Goal: Check status: Check status

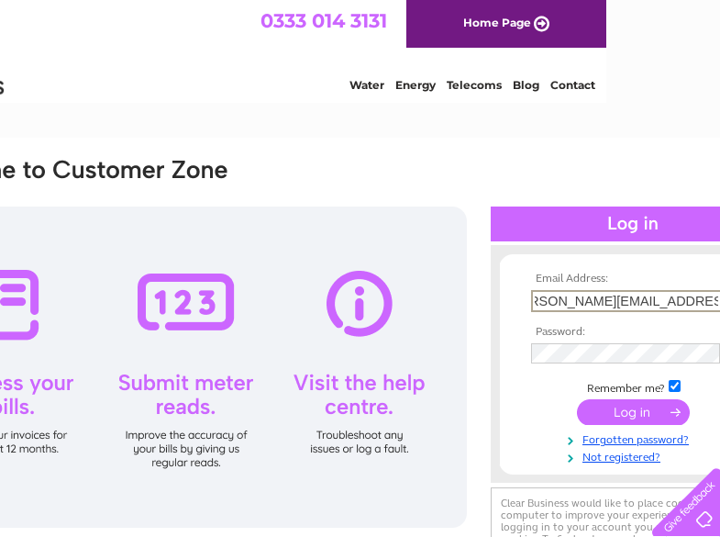
scroll to position [0, 37]
type input "[PERSON_NAME][EMAIL_ADDRESS][PERSON_NAME][DOMAIN_NAME]"
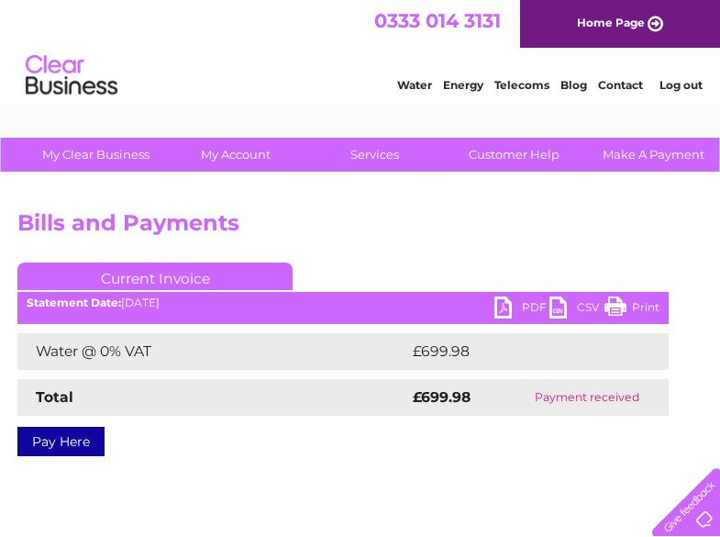
scroll to position [0, 188]
